Goal: Task Accomplishment & Management: Manage account settings

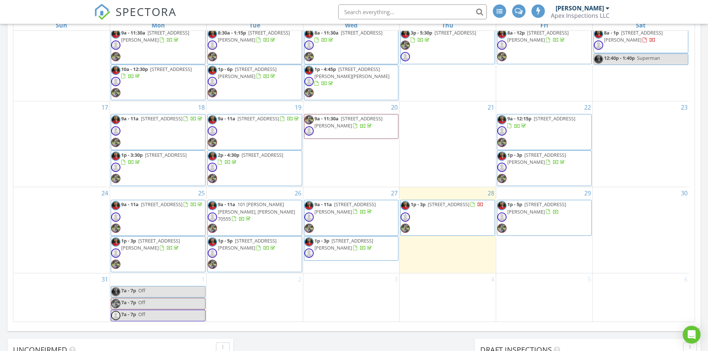
scroll to position [507, 0]
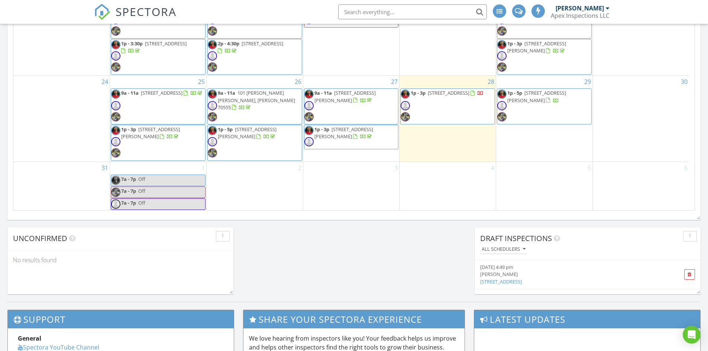
click at [366, 140] on span "1p - 3p 146 Catherine St, Lafayette 70503" at bounding box center [351, 137] width 94 height 22
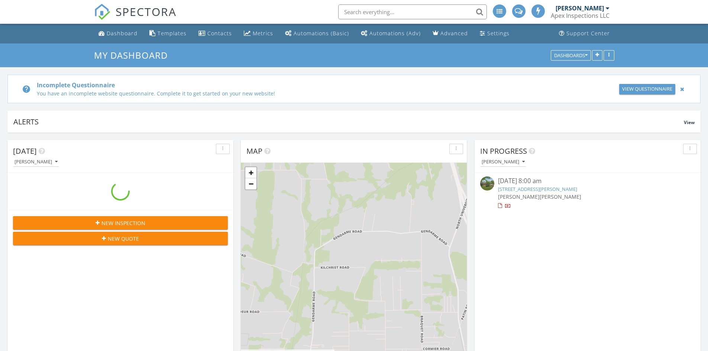
scroll to position [688, 719]
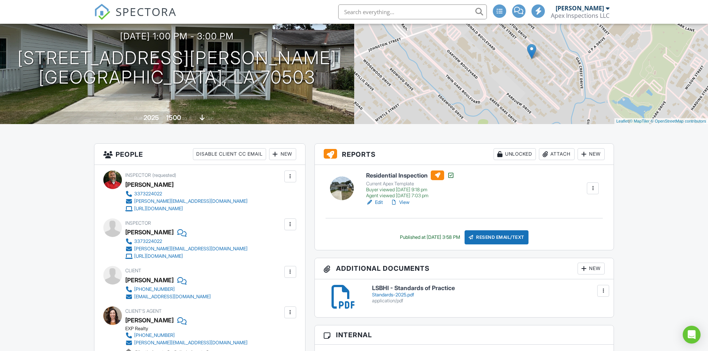
click at [403, 205] on link "View" at bounding box center [399, 202] width 19 height 7
